Goal: Find specific page/section: Find specific page/section

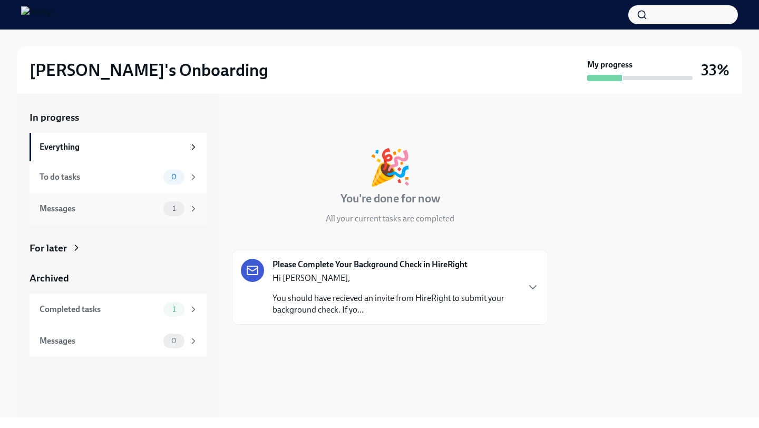
click at [176, 205] on span "1" at bounding box center [174, 208] width 16 height 8
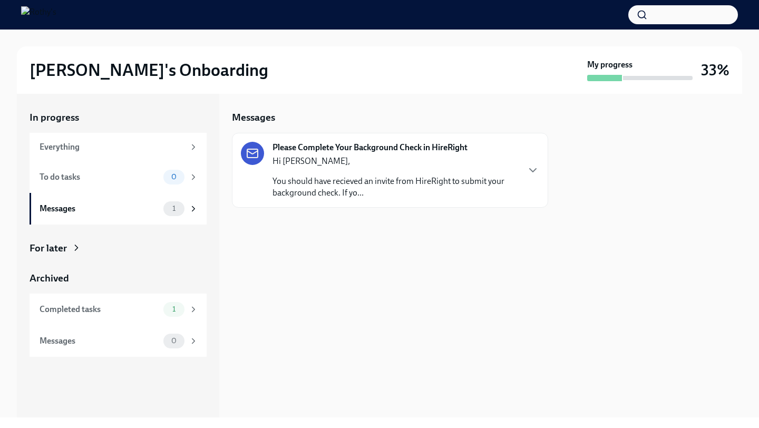
click at [307, 164] on p "Hi [PERSON_NAME]," at bounding box center [395, 161] width 246 height 12
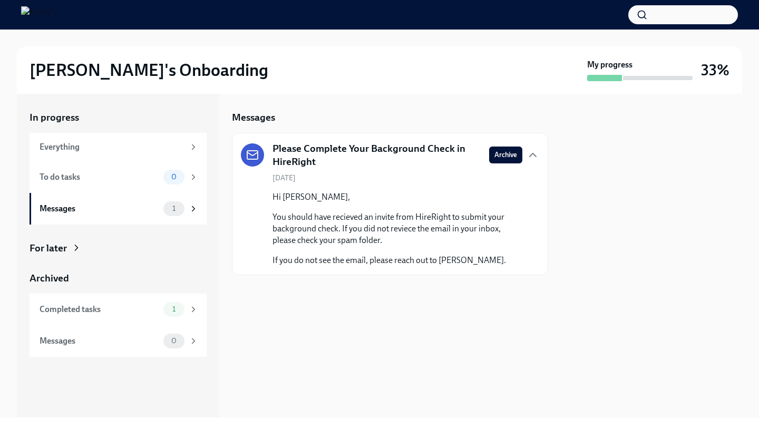
click at [377, 229] on p "You should have recieved an invite from HireRight to submit your background che…" at bounding box center [397, 228] width 250 height 35
click at [163, 308] on div "1" at bounding box center [173, 309] width 21 height 15
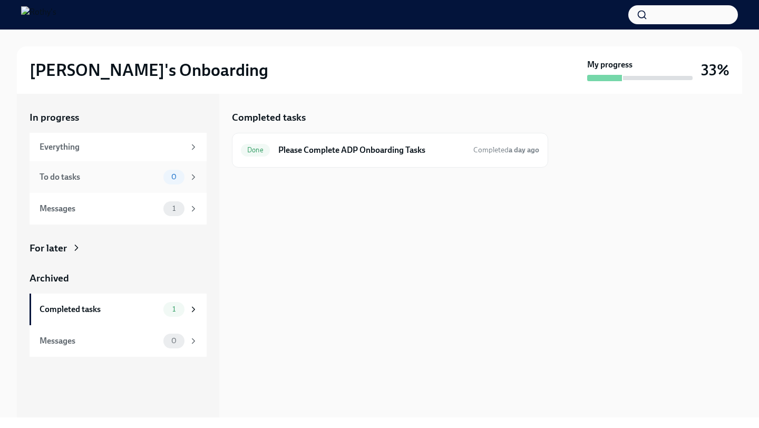
click at [174, 184] on div "To do tasks 0" at bounding box center [118, 177] width 177 height 32
